Goal: Task Accomplishment & Management: Use online tool/utility

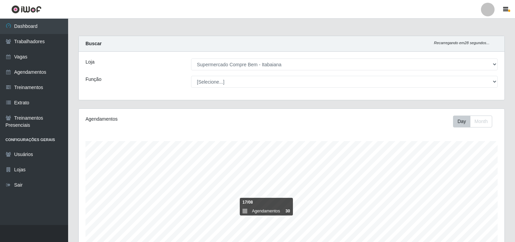
select select "264"
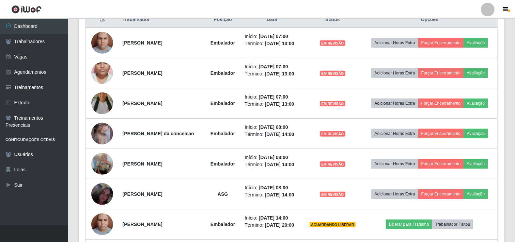
scroll to position [233, 0]
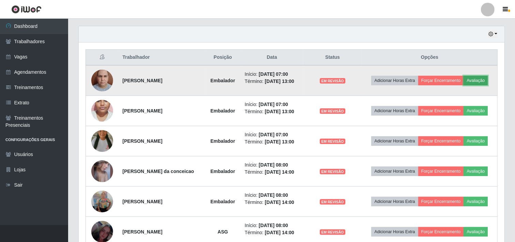
click at [472, 83] on button "Avaliação" at bounding box center [475, 81] width 24 height 10
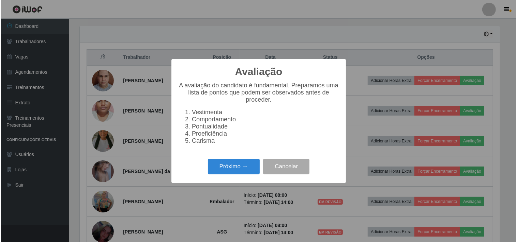
scroll to position [141, 421]
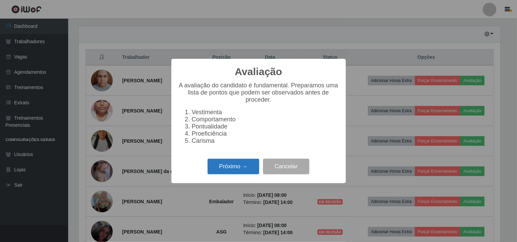
click at [229, 175] on button "Próximo →" at bounding box center [233, 167] width 52 height 16
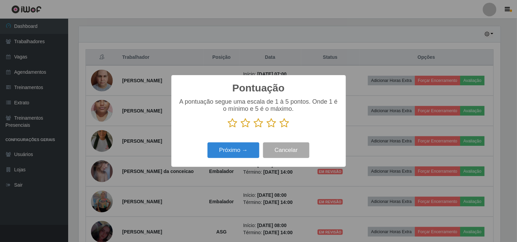
scroll to position [340377, 340097]
click at [284, 125] on icon at bounding box center [285, 123] width 10 height 10
click at [280, 128] on input "radio" at bounding box center [280, 128] width 0 height 0
click at [232, 154] on button "Próximo →" at bounding box center [233, 151] width 52 height 16
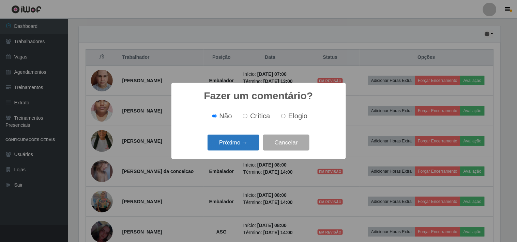
click at [248, 146] on button "Próximo →" at bounding box center [233, 143] width 52 height 16
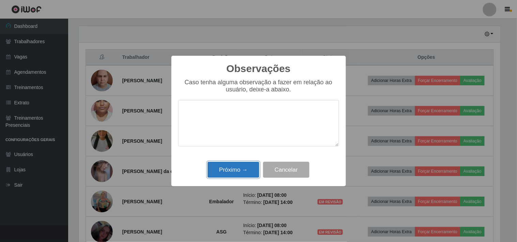
click at [229, 169] on button "Próximo →" at bounding box center [233, 170] width 52 height 16
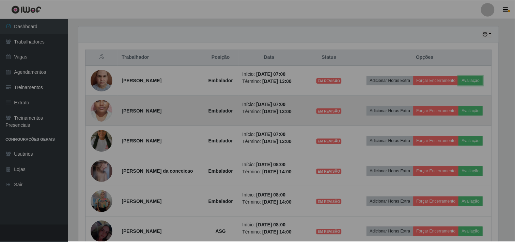
scroll to position [141, 426]
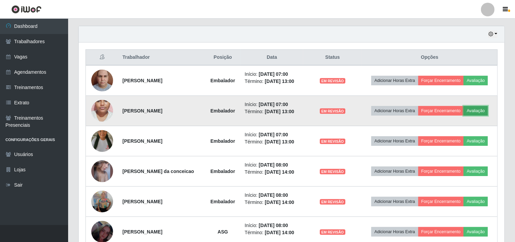
click at [473, 109] on button "Avaliação" at bounding box center [475, 111] width 24 height 10
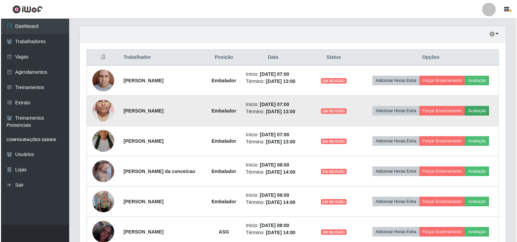
scroll to position [141, 421]
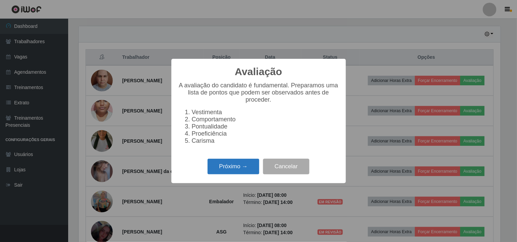
click at [254, 165] on button "Próximo →" at bounding box center [233, 167] width 52 height 16
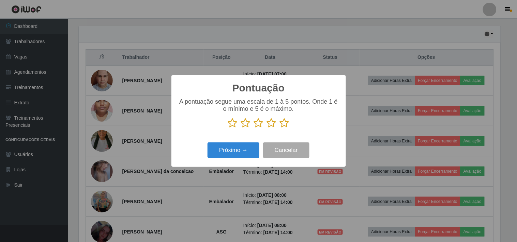
scroll to position [340377, 340097]
click at [286, 127] on icon at bounding box center [285, 123] width 10 height 10
click at [280, 128] on input "radio" at bounding box center [280, 128] width 0 height 0
click at [235, 151] on button "Próximo →" at bounding box center [233, 151] width 52 height 16
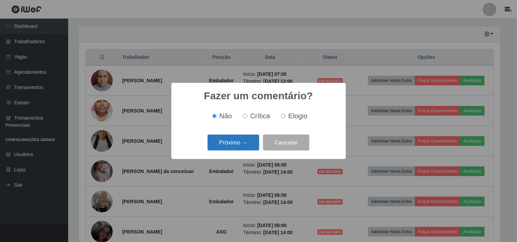
click at [234, 143] on button "Próximo →" at bounding box center [233, 143] width 52 height 16
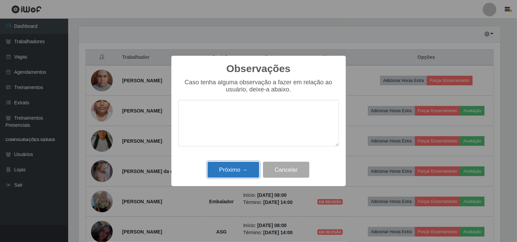
click at [233, 169] on button "Próximo →" at bounding box center [233, 170] width 52 height 16
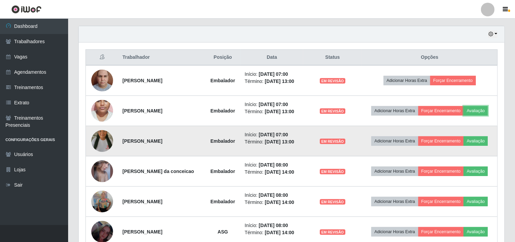
scroll to position [141, 426]
click at [477, 141] on button "Avaliação" at bounding box center [475, 142] width 24 height 10
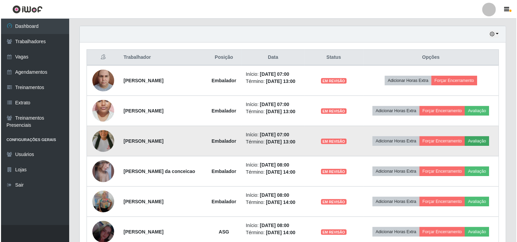
scroll to position [141, 421]
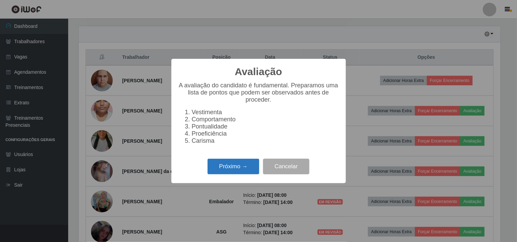
click at [235, 168] on button "Próximo →" at bounding box center [233, 167] width 52 height 16
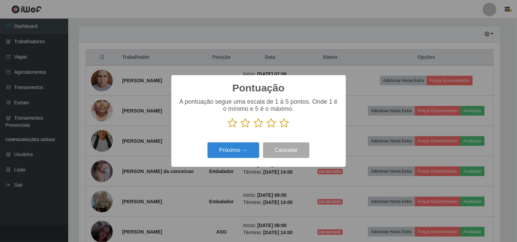
click at [286, 121] on icon at bounding box center [285, 123] width 10 height 10
click at [280, 128] on input "radio" at bounding box center [280, 128] width 0 height 0
click at [226, 144] on button "Próximo →" at bounding box center [233, 151] width 52 height 16
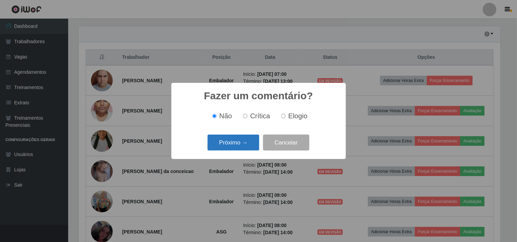
click at [230, 150] on button "Próximo →" at bounding box center [233, 143] width 52 height 16
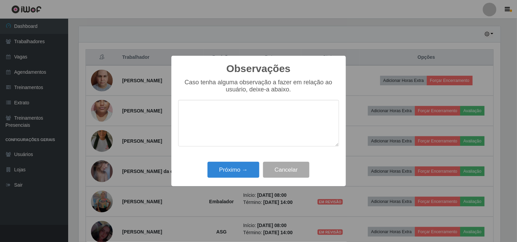
click at [234, 162] on div "Próximo → Cancelar" at bounding box center [258, 169] width 161 height 19
click at [247, 169] on button "Próximo →" at bounding box center [233, 170] width 52 height 16
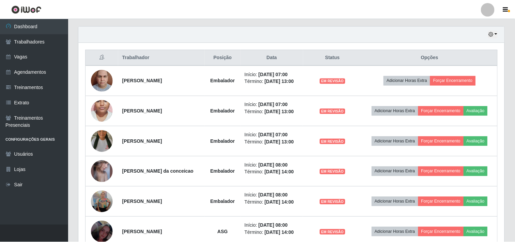
scroll to position [141, 426]
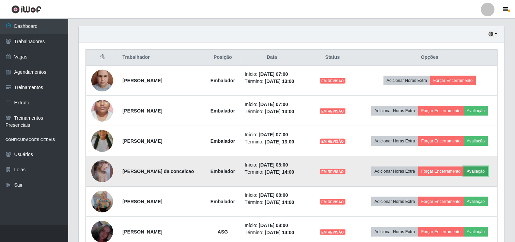
click at [479, 174] on button "Avaliação" at bounding box center [475, 172] width 24 height 10
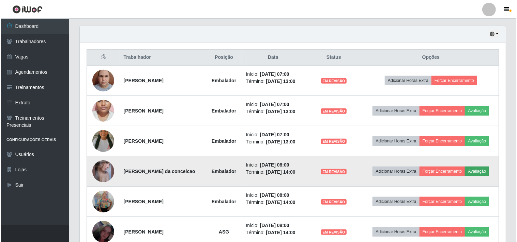
scroll to position [141, 421]
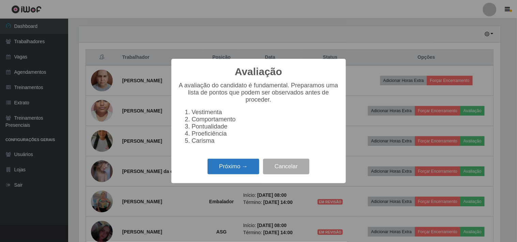
click at [234, 169] on button "Próximo →" at bounding box center [233, 167] width 52 height 16
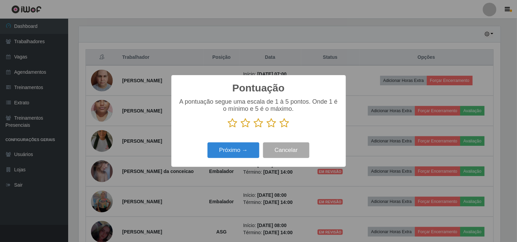
click at [286, 124] on icon at bounding box center [285, 123] width 10 height 10
click at [280, 128] on input "radio" at bounding box center [280, 128] width 0 height 0
click at [242, 145] on button "Próximo →" at bounding box center [233, 151] width 52 height 16
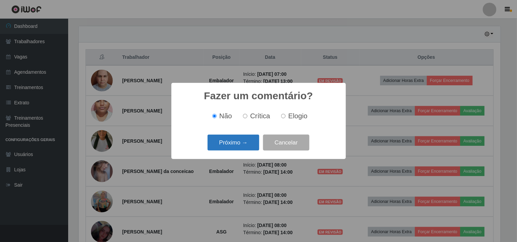
click at [237, 142] on button "Próximo →" at bounding box center [233, 143] width 52 height 16
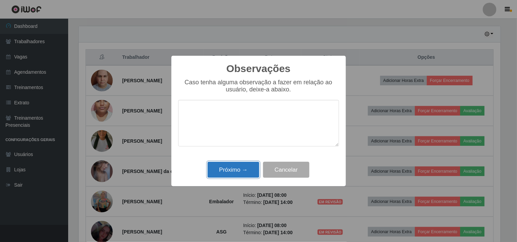
click at [248, 175] on button "Próximo →" at bounding box center [233, 170] width 52 height 16
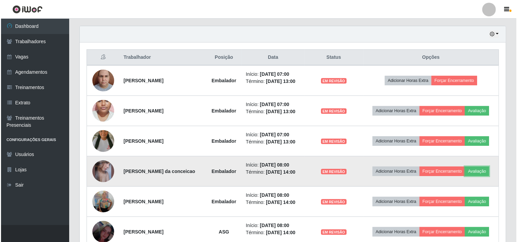
scroll to position [309, 0]
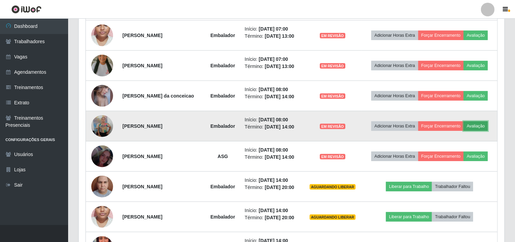
click at [473, 128] on button "Avaliação" at bounding box center [475, 127] width 24 height 10
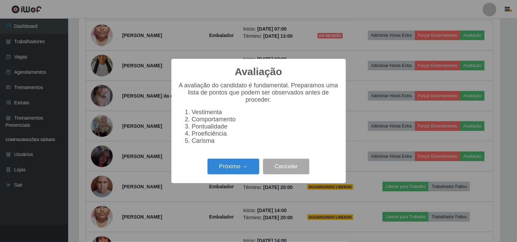
scroll to position [0, 0]
click at [233, 169] on button "Próximo →" at bounding box center [233, 167] width 52 height 16
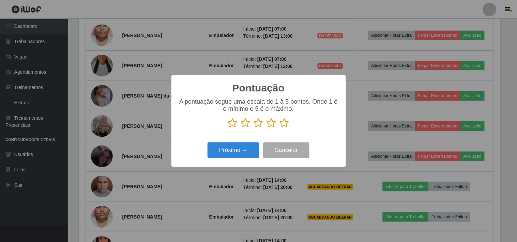
click at [284, 127] on icon at bounding box center [285, 123] width 10 height 10
click at [280, 128] on input "radio" at bounding box center [280, 128] width 0 height 0
click at [229, 145] on button "Próximo →" at bounding box center [233, 151] width 52 height 16
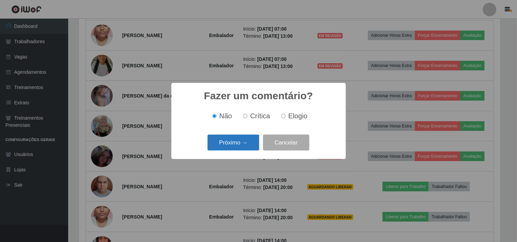
click at [230, 144] on button "Próximo →" at bounding box center [233, 143] width 52 height 16
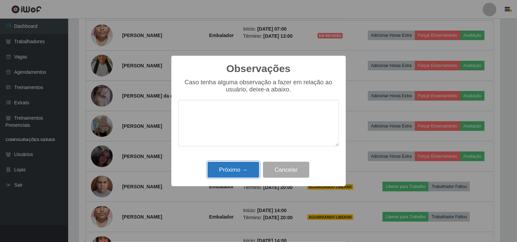
click at [223, 174] on button "Próximo →" at bounding box center [233, 170] width 52 height 16
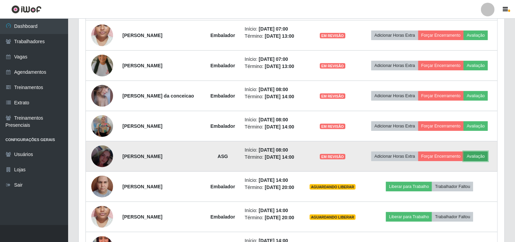
click at [483, 156] on button "Avaliação" at bounding box center [475, 157] width 24 height 10
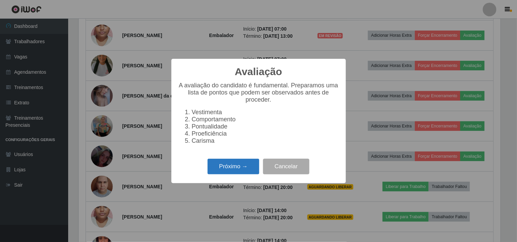
click at [234, 175] on button "Próximo →" at bounding box center [233, 167] width 52 height 16
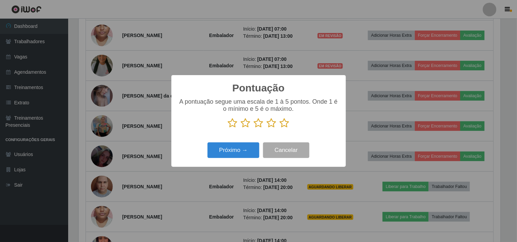
click at [285, 127] on icon at bounding box center [285, 123] width 10 height 10
click at [280, 128] on input "radio" at bounding box center [280, 128] width 0 height 0
click at [232, 149] on button "Próximo →" at bounding box center [233, 151] width 52 height 16
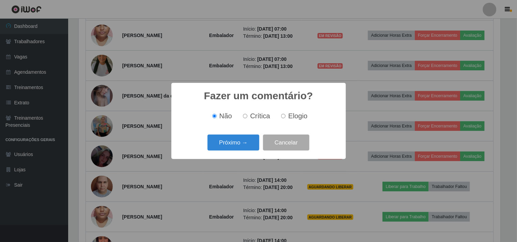
click at [228, 152] on div "Próximo → Cancelar" at bounding box center [258, 142] width 161 height 19
click at [223, 141] on button "Próximo →" at bounding box center [233, 143] width 52 height 16
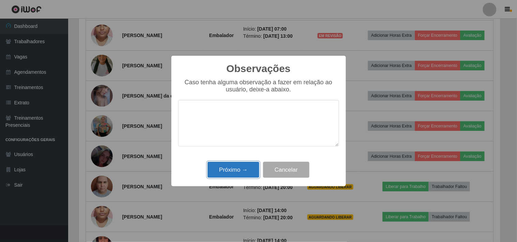
click at [244, 170] on button "Próximo →" at bounding box center [233, 170] width 52 height 16
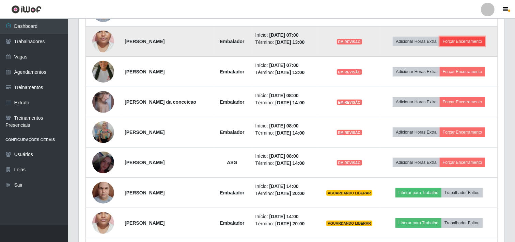
click at [458, 40] on button "Forçar Encerramento" at bounding box center [463, 42] width 46 height 10
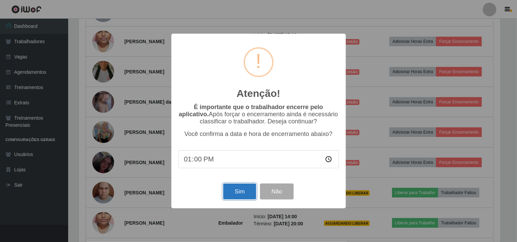
click at [236, 192] on button "Sim" at bounding box center [239, 192] width 33 height 16
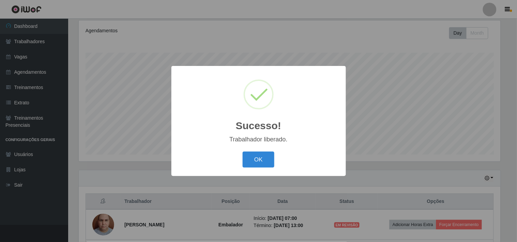
click at [242, 152] on button "OK" at bounding box center [258, 160] width 32 height 16
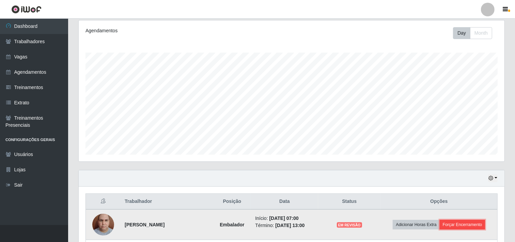
click at [455, 226] on button "Forçar Encerramento" at bounding box center [463, 225] width 46 height 10
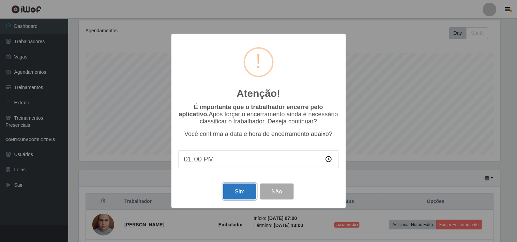
click at [236, 187] on button "Sim" at bounding box center [239, 192] width 33 height 16
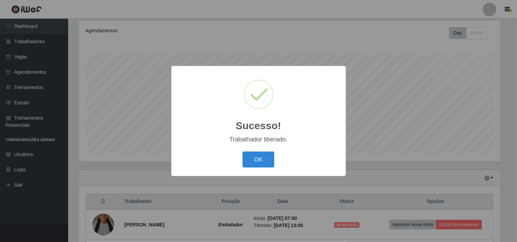
click at [242, 152] on button "OK" at bounding box center [258, 160] width 32 height 16
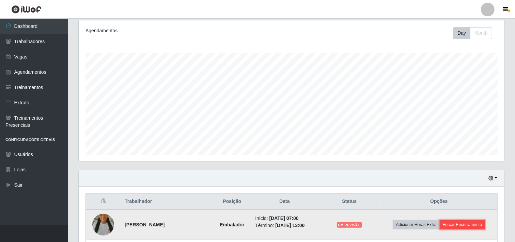
click at [453, 226] on button "Forçar Encerramento" at bounding box center [463, 225] width 46 height 10
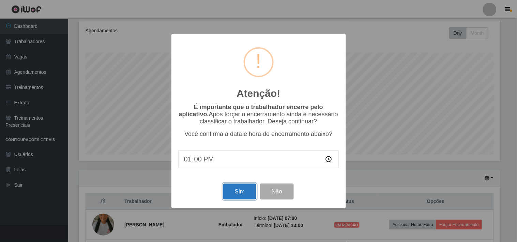
click at [242, 190] on button "Sim" at bounding box center [239, 192] width 33 height 16
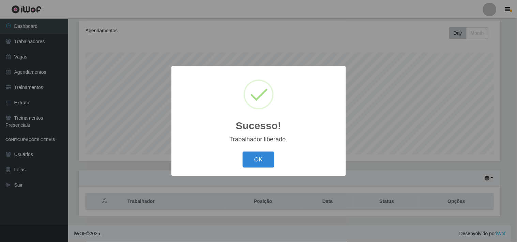
click at [242, 152] on button "OK" at bounding box center [258, 160] width 32 height 16
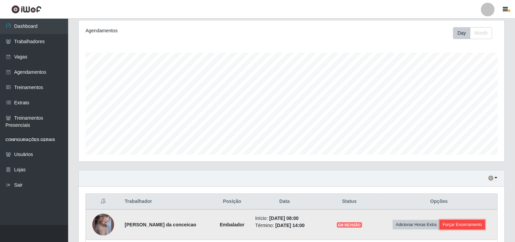
click at [457, 223] on button "Forçar Encerramento" at bounding box center [463, 225] width 46 height 10
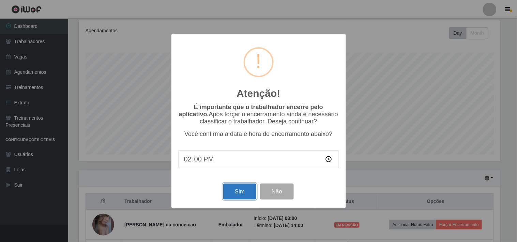
click at [234, 188] on button "Sim" at bounding box center [239, 192] width 33 height 16
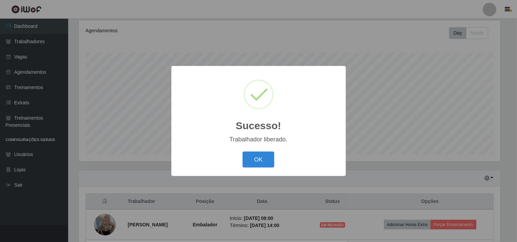
click at [242, 152] on button "OK" at bounding box center [258, 160] width 32 height 16
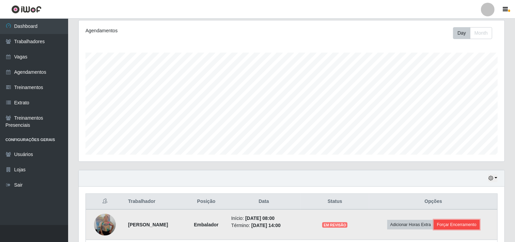
click at [465, 223] on button "Forçar Encerramento" at bounding box center [457, 225] width 46 height 10
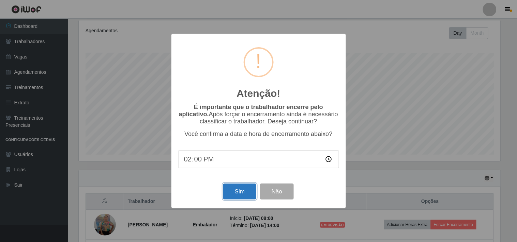
click at [244, 189] on button "Sim" at bounding box center [239, 192] width 33 height 16
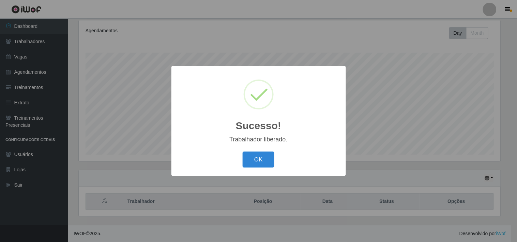
click at [242, 152] on button "OK" at bounding box center [258, 160] width 32 height 16
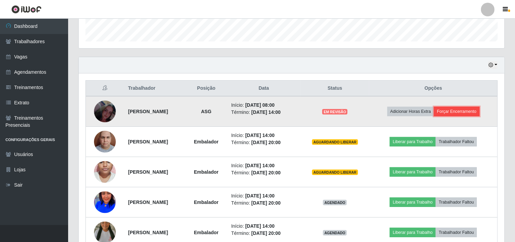
click at [461, 114] on button "Forçar Encerramento" at bounding box center [457, 112] width 46 height 10
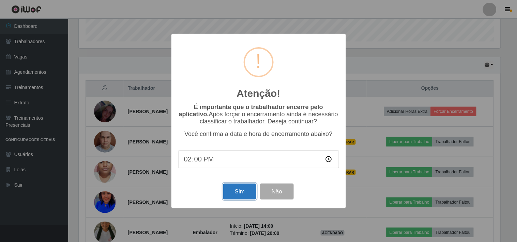
click at [237, 189] on button "Sim" at bounding box center [239, 192] width 33 height 16
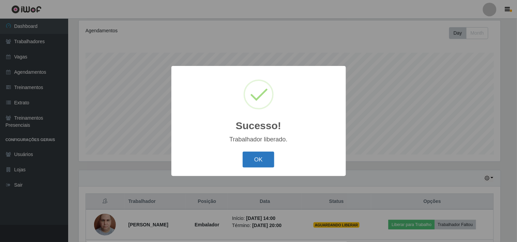
click at [242, 152] on button "OK" at bounding box center [258, 160] width 32 height 16
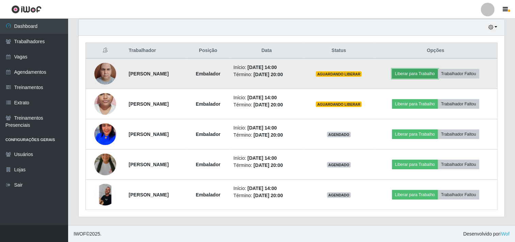
click at [421, 73] on button "Liberar para Trabalho" at bounding box center [415, 74] width 46 height 10
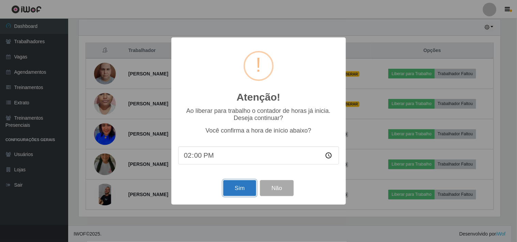
click at [236, 187] on button "Sim" at bounding box center [239, 188] width 33 height 16
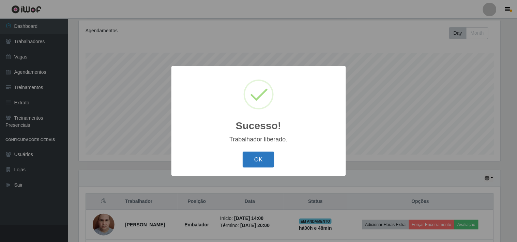
click at [256, 155] on button "OK" at bounding box center [258, 160] width 32 height 16
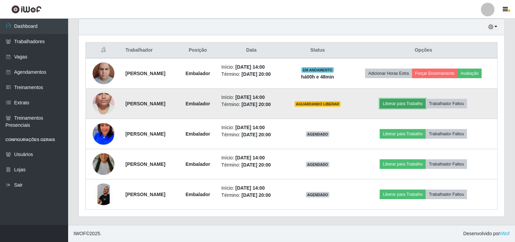
click at [405, 104] on button "Liberar para Trabalho" at bounding box center [403, 104] width 46 height 10
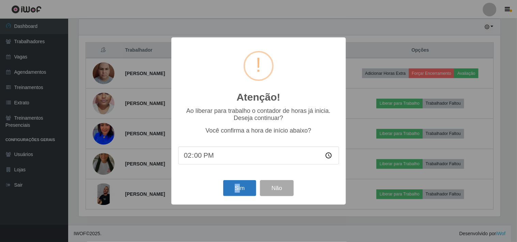
drag, startPoint x: 242, startPoint y: 181, endPoint x: 239, endPoint y: 189, distance: 7.7
click at [239, 189] on div "Atenção! × Ao liberar para trabalho o contador de horas já inicia. Deseja conti…" at bounding box center [258, 121] width 174 height 168
click at [239, 189] on button "Sim" at bounding box center [239, 188] width 33 height 16
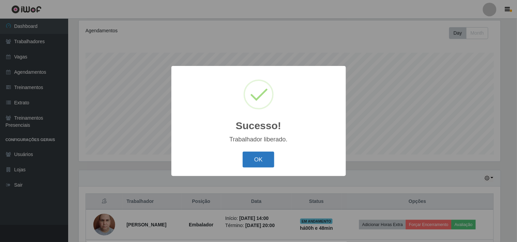
click at [273, 160] on button "OK" at bounding box center [258, 160] width 32 height 16
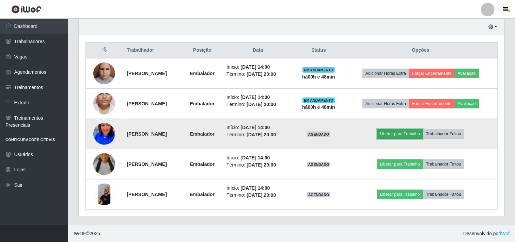
click at [409, 131] on button "Liberar para Trabalho" at bounding box center [400, 134] width 46 height 10
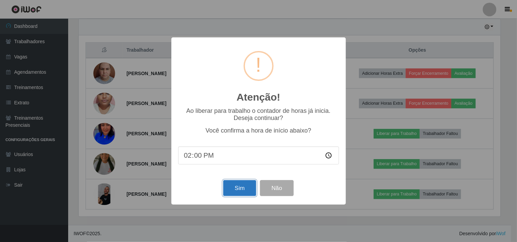
click at [241, 185] on button "Sim" at bounding box center [239, 188] width 33 height 16
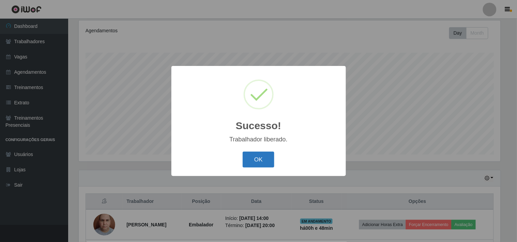
click at [257, 161] on button "OK" at bounding box center [258, 160] width 32 height 16
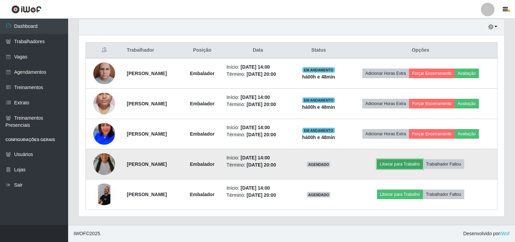
click at [413, 161] on button "Liberar para Trabalho" at bounding box center [400, 165] width 46 height 10
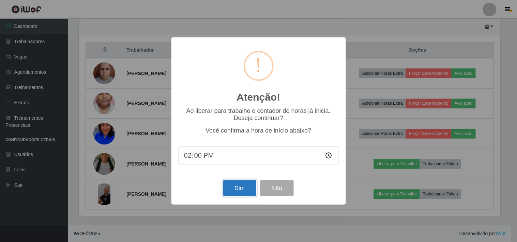
click at [236, 187] on button "Sim" at bounding box center [239, 188] width 33 height 16
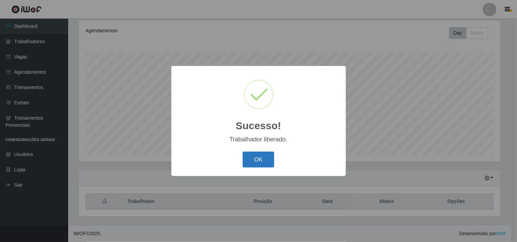
click at [264, 161] on button "OK" at bounding box center [258, 160] width 32 height 16
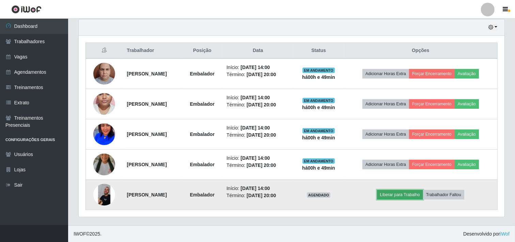
click at [420, 199] on button "Liberar para Trabalho" at bounding box center [400, 195] width 46 height 10
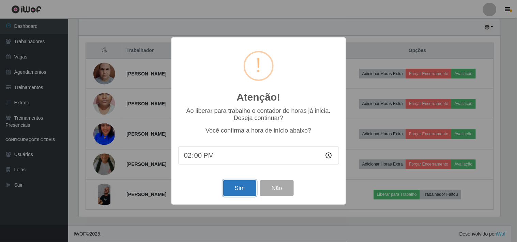
click at [240, 187] on button "Sim" at bounding box center [239, 188] width 33 height 16
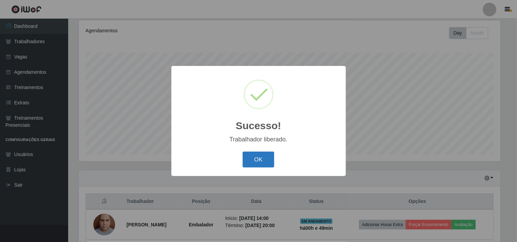
click at [253, 160] on button "OK" at bounding box center [258, 160] width 32 height 16
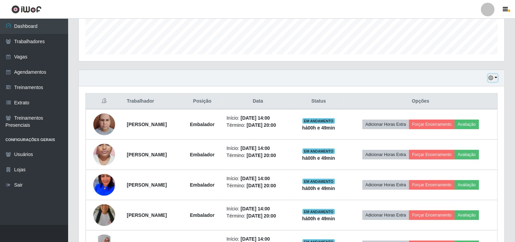
click at [493, 79] on icon "button" at bounding box center [490, 78] width 5 height 5
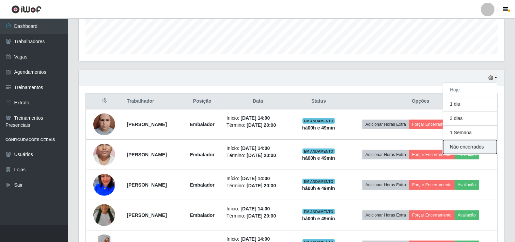
click at [464, 148] on button "Não encerrados" at bounding box center [470, 147] width 54 height 14
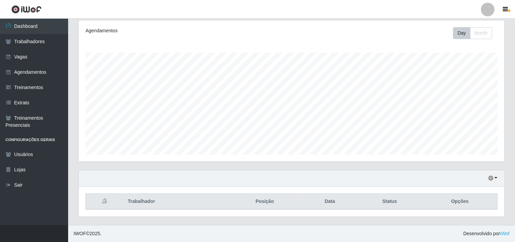
click at [498, 178] on div "Hoje 1 dia 3 dias 1 Semana Não encerrados" at bounding box center [292, 179] width 426 height 16
click at [490, 180] on icon "button" at bounding box center [490, 178] width 5 height 5
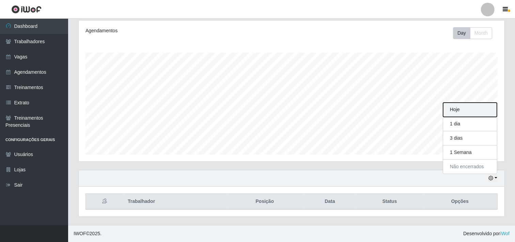
click at [457, 110] on button "Hoje" at bounding box center [470, 110] width 54 height 14
